Goal: Task Accomplishment & Management: Complete application form

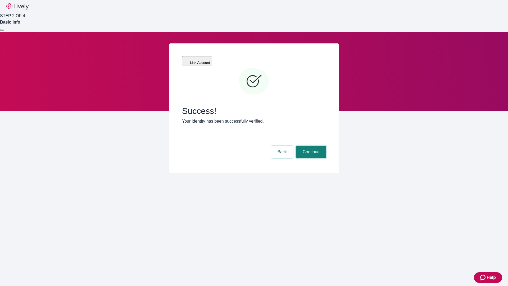
click at [311, 146] on button "Continue" at bounding box center [312, 152] width 30 height 13
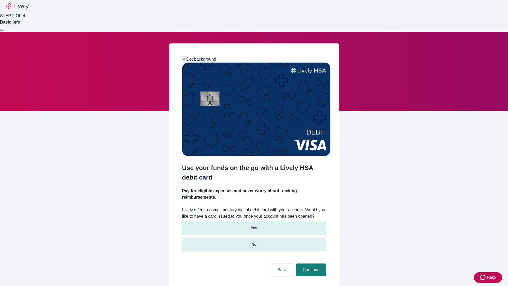
click at [254, 242] on p "No" at bounding box center [254, 245] width 5 height 6
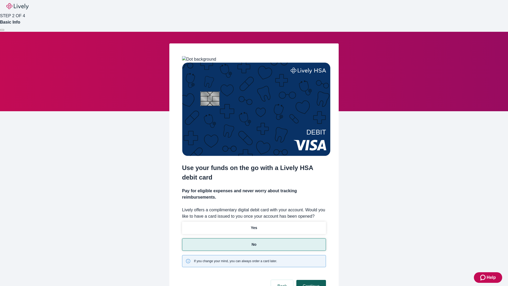
click at [311, 280] on button "Continue" at bounding box center [312, 286] width 30 height 13
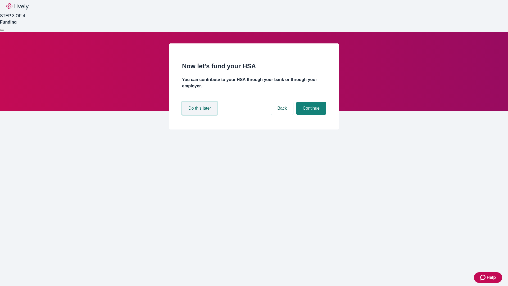
click at [200, 115] on button "Do this later" at bounding box center [199, 108] width 35 height 13
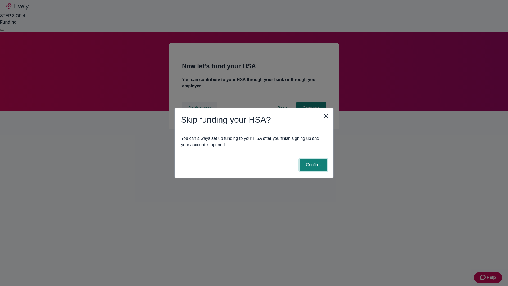
click at [313, 165] on button "Confirm" at bounding box center [314, 165] width 28 height 13
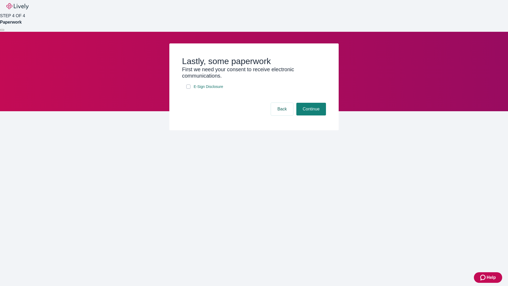
click at [189, 89] on input "E-Sign Disclosure" at bounding box center [188, 86] width 4 height 4
checkbox input "true"
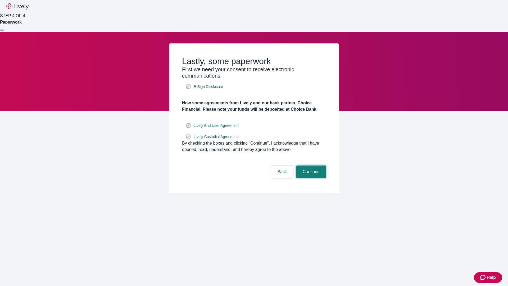
click at [311, 178] on button "Continue" at bounding box center [312, 171] width 30 height 13
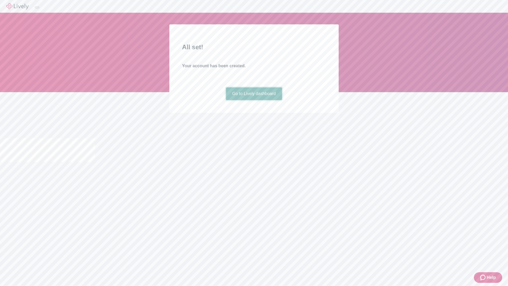
click at [254, 100] on link "Go to Lively dashboard" at bounding box center [254, 93] width 56 height 13
